Goal: Task Accomplishment & Management: Manage account settings

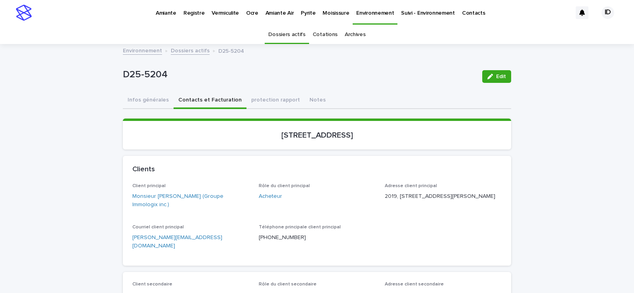
click at [191, 51] on link "Dossiers actifs" at bounding box center [190, 50] width 39 height 9
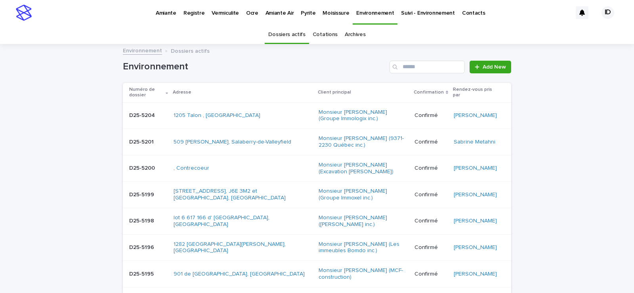
click at [143, 148] on div "D25-5201 D25-5201" at bounding box center [148, 142] width 38 height 13
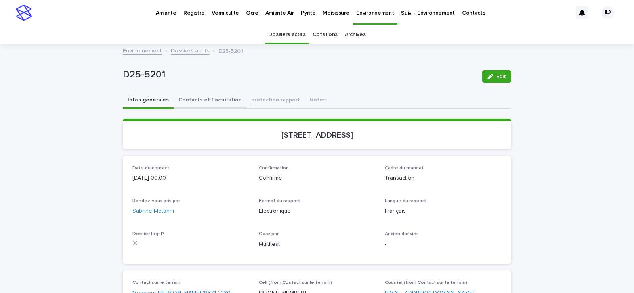
click at [203, 98] on button "Contacts et Facturation" at bounding box center [210, 100] width 73 height 17
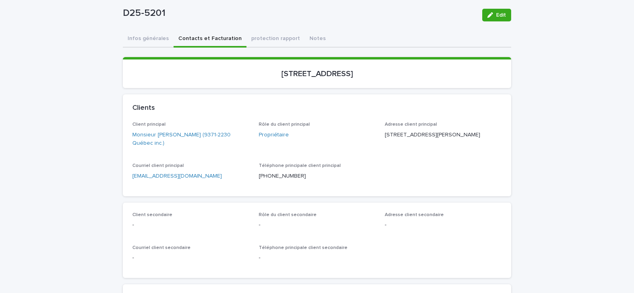
scroll to position [22, 0]
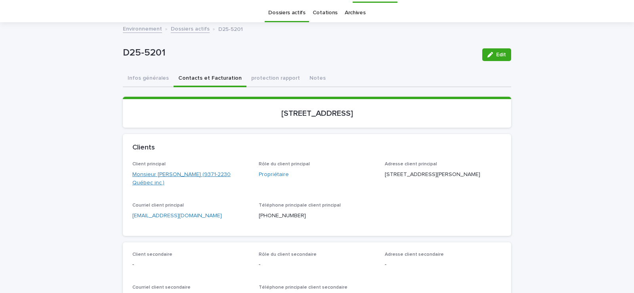
click at [210, 171] on link "Monsieur [PERSON_NAME] (9371-2230 Québec inc.)" at bounding box center [190, 178] width 117 height 17
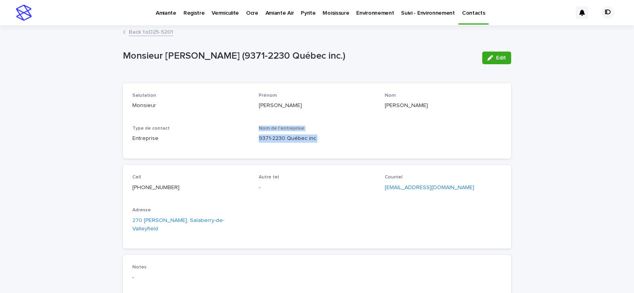
drag, startPoint x: 320, startPoint y: 136, endPoint x: 250, endPoint y: 140, distance: 70.7
click at [250, 140] on div "Salutation Monsieur [PERSON_NAME] [PERSON_NAME] Type de contact Entreprise Nom …" at bounding box center [316, 121] width 369 height 56
click at [294, 146] on div "Nom de l'entreprise 9371-2230 Québec inc." at bounding box center [317, 137] width 117 height 23
drag, startPoint x: 309, startPoint y: 139, endPoint x: 255, endPoint y: 144, distance: 54.6
click at [255, 144] on div "Salutation Monsieur [PERSON_NAME] [PERSON_NAME] Type de contact Entreprise Nom …" at bounding box center [316, 121] width 369 height 56
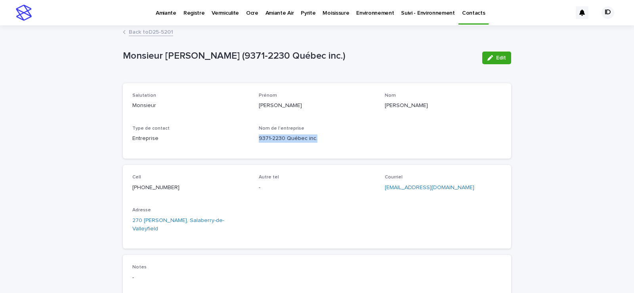
copy p "9371-2230 Québec inc."
click at [149, 28] on link "Back to D25-5201" at bounding box center [151, 31] width 44 height 9
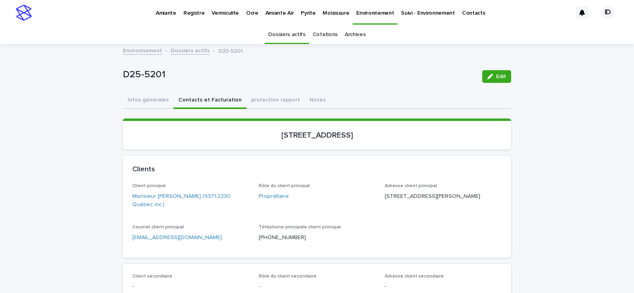
scroll to position [25, 0]
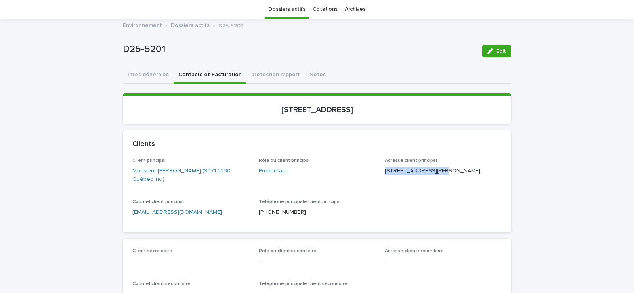
drag, startPoint x: 382, startPoint y: 170, endPoint x: 444, endPoint y: 172, distance: 61.5
click at [444, 172] on p "[STREET_ADDRESS][PERSON_NAME]" at bounding box center [443, 171] width 117 height 8
copy p "[STREET_ADDRESS][PERSON_NAME]"
drag, startPoint x: 382, startPoint y: 180, endPoint x: 450, endPoint y: 178, distance: 68.2
click at [450, 175] on p "[STREET_ADDRESS][PERSON_NAME]" at bounding box center [443, 171] width 117 height 8
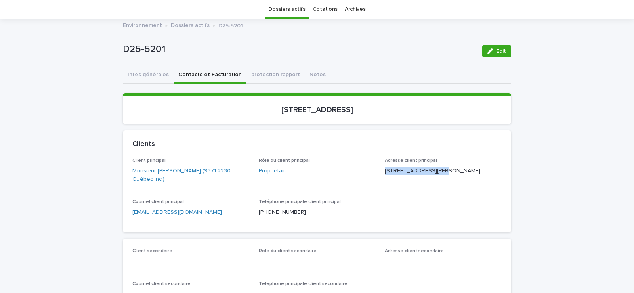
copy p "Salaberry-de-Valleyfield [GEOGRAPHIC_DATA]"
drag, startPoint x: 473, startPoint y: 179, endPoint x: 451, endPoint y: 179, distance: 21.8
click at [451, 175] on p "[STREET_ADDRESS][PERSON_NAME]" at bounding box center [443, 171] width 117 height 8
click at [466, 181] on div "Adresse client principal [STREET_ADDRESS][PERSON_NAME]" at bounding box center [443, 169] width 117 height 23
click at [462, 175] on p "[STREET_ADDRESS][PERSON_NAME]" at bounding box center [443, 171] width 117 height 8
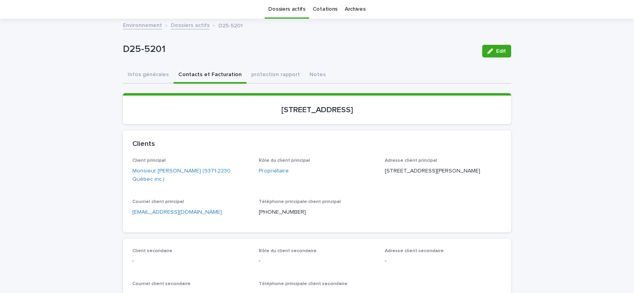
drag, startPoint x: 472, startPoint y: 178, endPoint x: 451, endPoint y: 180, distance: 21.5
click at [451, 175] on p "[STREET_ADDRESS][PERSON_NAME]" at bounding box center [443, 171] width 117 height 8
copy p "J6T 4B9"
drag, startPoint x: 415, startPoint y: 107, endPoint x: 197, endPoint y: 121, distance: 218.5
click at [197, 121] on section "[STREET_ADDRESS]" at bounding box center [317, 108] width 388 height 31
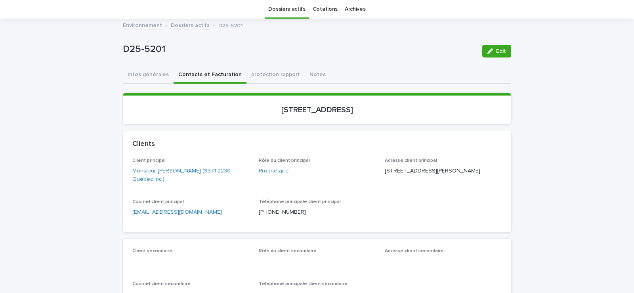
copy p "[STREET_ADDRESS]"
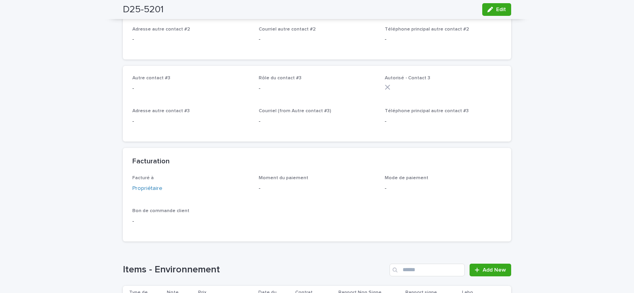
scroll to position [580, 0]
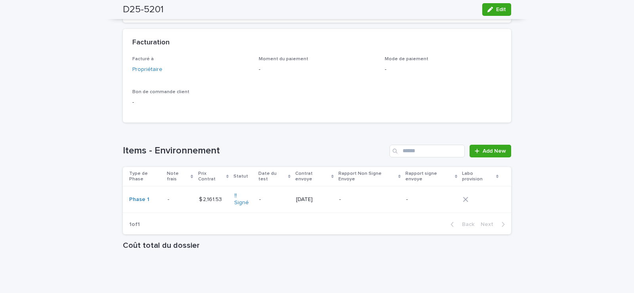
click at [215, 197] on td "$ 2,161.53 $ 2,161.53" at bounding box center [213, 199] width 35 height 27
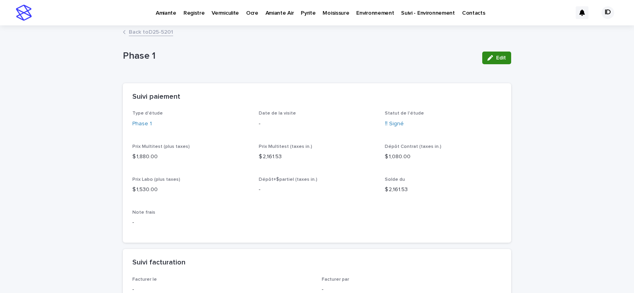
click at [501, 57] on span "Edit" at bounding box center [501, 58] width 10 height 6
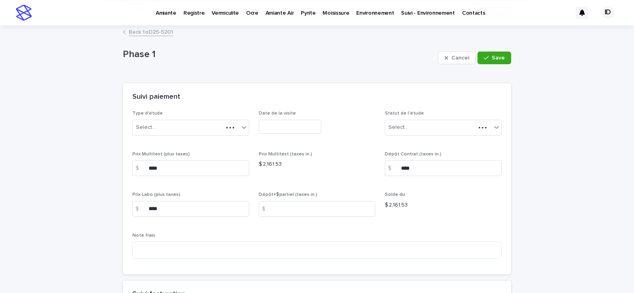
scroll to position [119, 0]
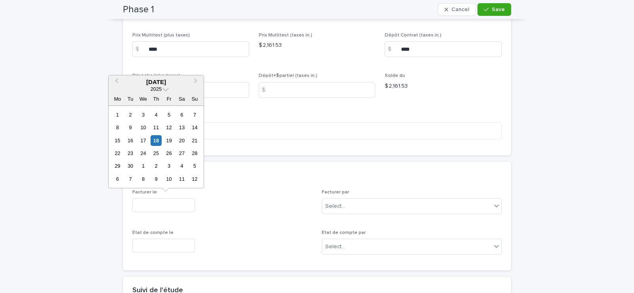
click at [164, 201] on input "text" at bounding box center [163, 205] width 63 height 14
click at [156, 139] on div "18" at bounding box center [156, 140] width 11 height 11
type input "**********"
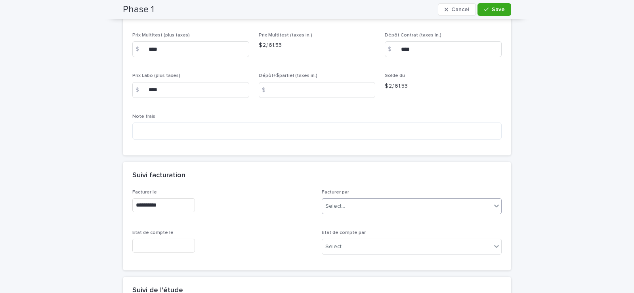
click at [366, 201] on div "Select..." at bounding box center [406, 206] width 169 height 13
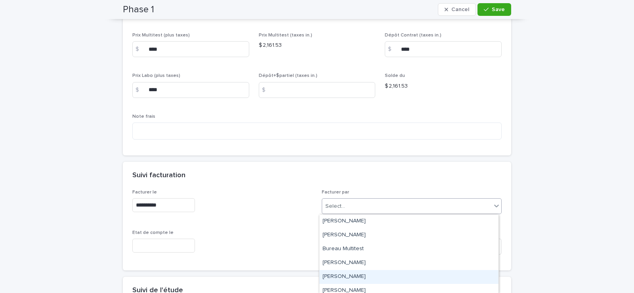
click at [341, 276] on div "[PERSON_NAME]" at bounding box center [408, 277] width 179 height 14
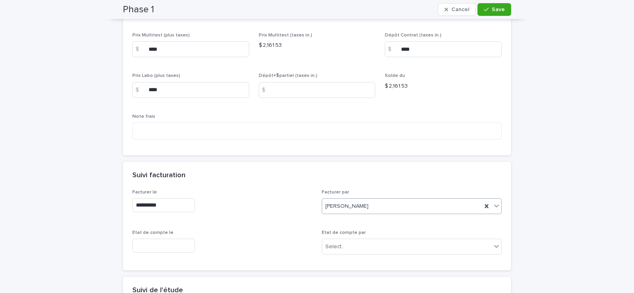
scroll to position [277, 0]
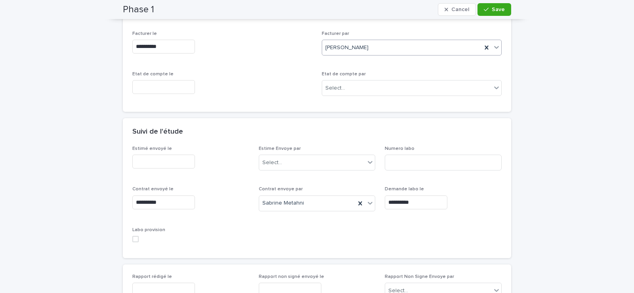
click at [132, 238] on span at bounding box center [135, 239] width 6 height 6
drag, startPoint x: 488, startPoint y: 8, endPoint x: 390, endPoint y: 104, distance: 137.6
click at [489, 8] on div "button" at bounding box center [488, 10] width 8 height 6
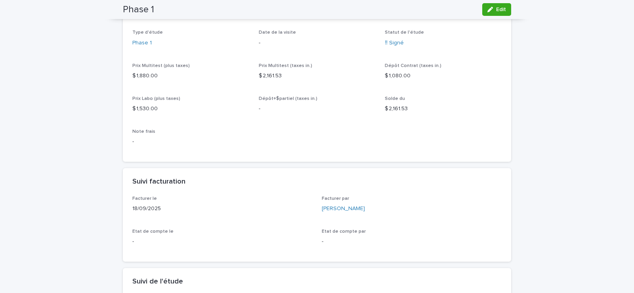
scroll to position [0, 0]
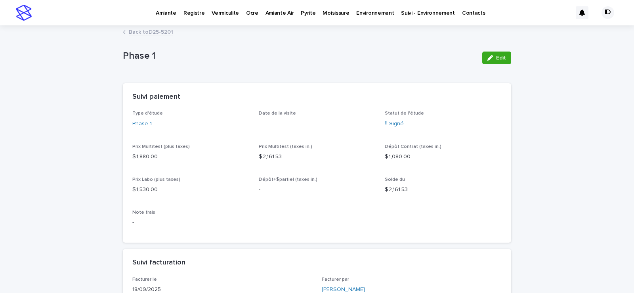
click at [148, 30] on link "Back to D25-5201" at bounding box center [151, 31] width 44 height 9
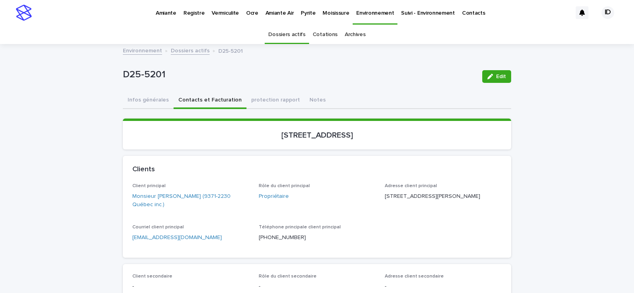
scroll to position [25, 0]
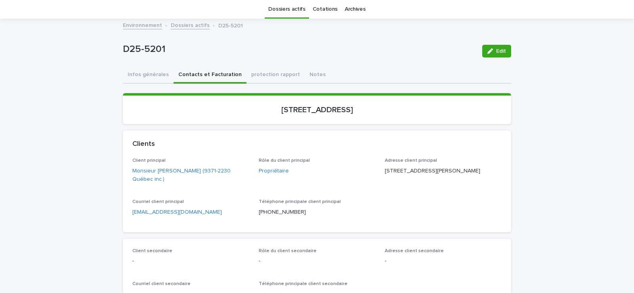
click at [169, 214] on link "[EMAIL_ADDRESS][DOMAIN_NAME]" at bounding box center [177, 212] width 90 height 6
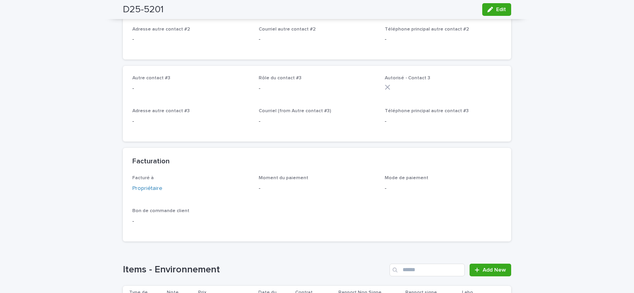
scroll to position [580, 0]
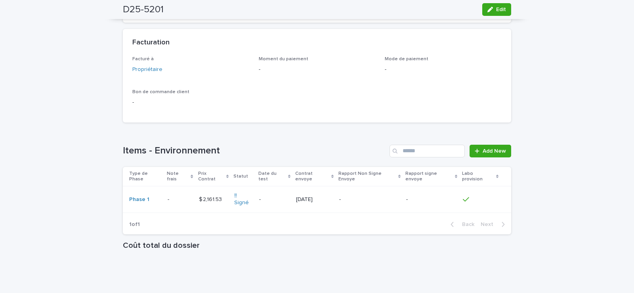
click at [239, 198] on td "‼ Signé" at bounding box center [243, 199] width 25 height 27
